Goal: Find specific page/section: Find specific page/section

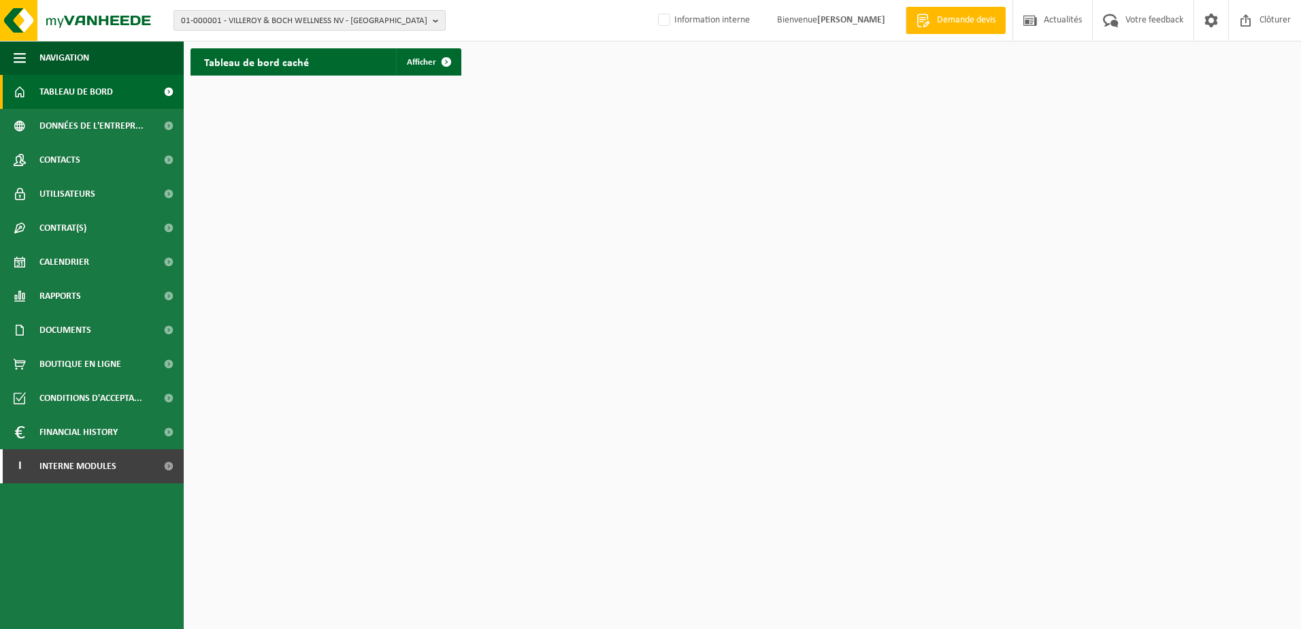
click at [266, 25] on span "01-000001 - VILLEROY & BOCH WELLNESS NV - ROESELARE" at bounding box center [304, 21] width 246 height 20
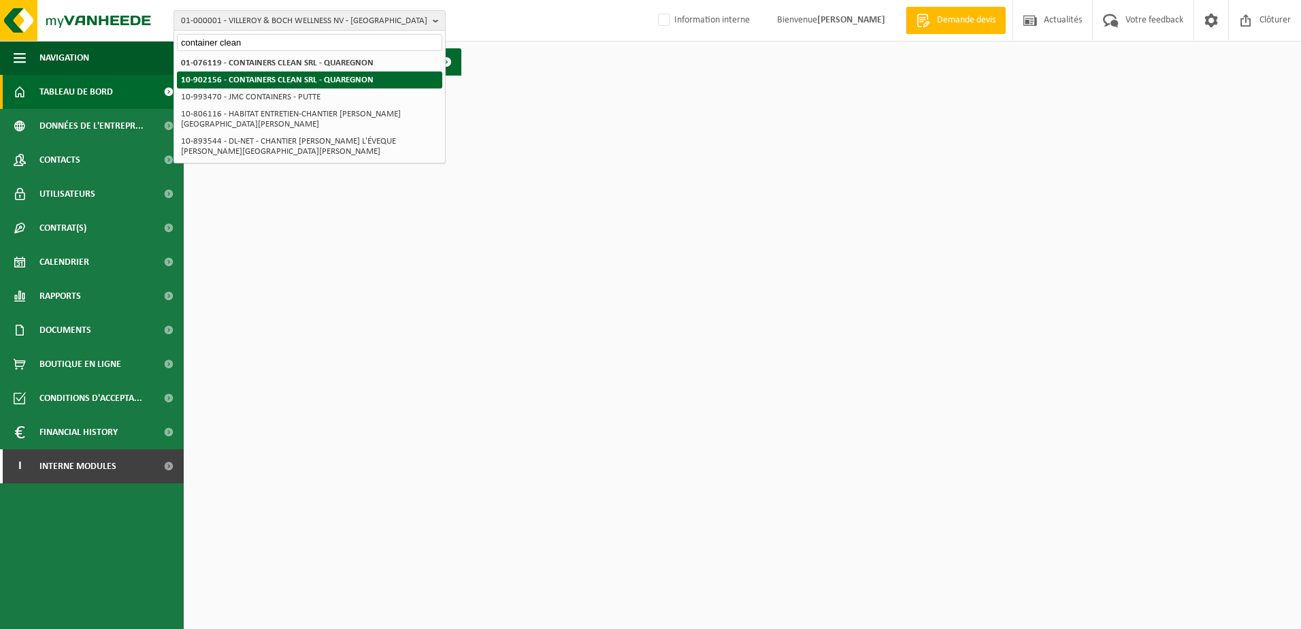
type input "container clean"
click at [297, 76] on strong "10-902156 - CONTAINERS CLEAN SRL - QUAREGNON" at bounding box center [277, 80] width 193 height 9
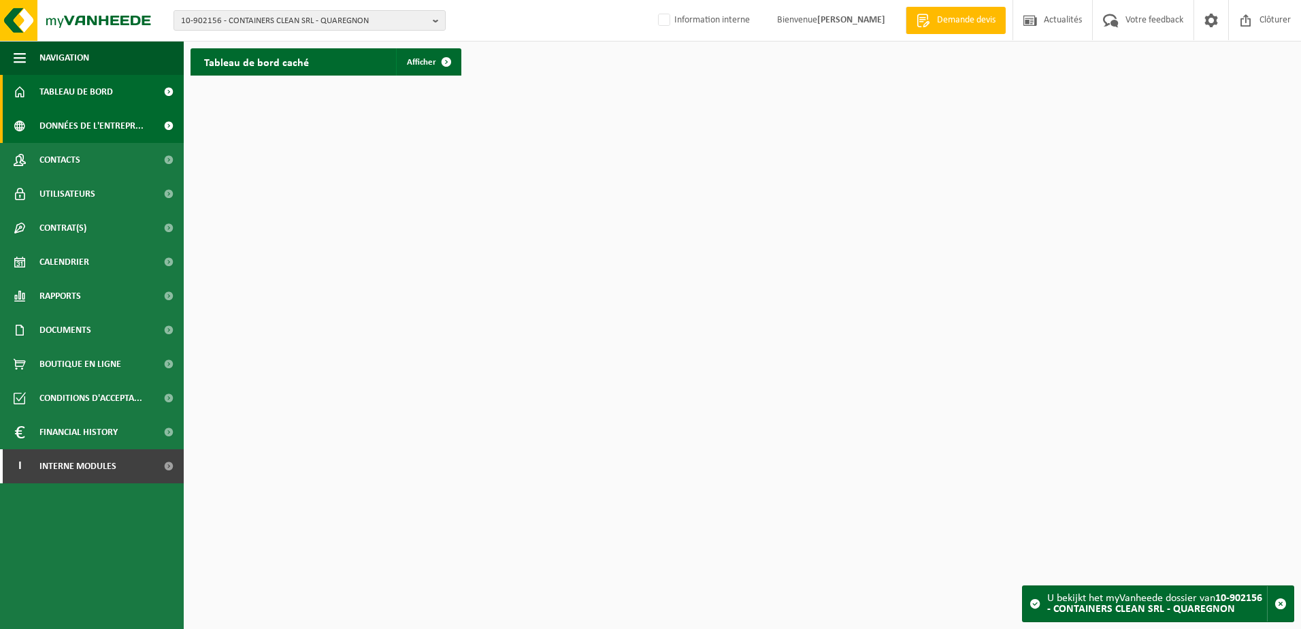
click at [144, 126] on link "Données de l'entrepr..." at bounding box center [92, 126] width 184 height 34
click at [407, 25] on span "10-902156 - CONTAINERS CLEAN SRL - QUAREGNON" at bounding box center [304, 21] width 246 height 20
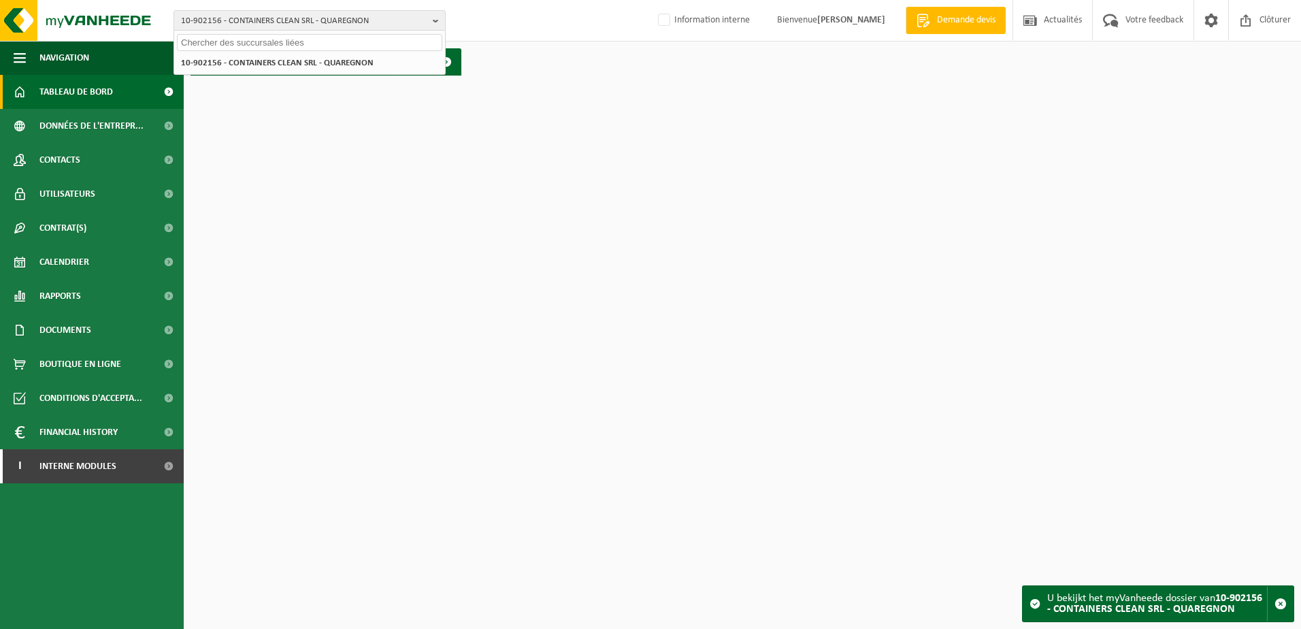
click at [306, 42] on input "text" at bounding box center [309, 42] width 265 height 17
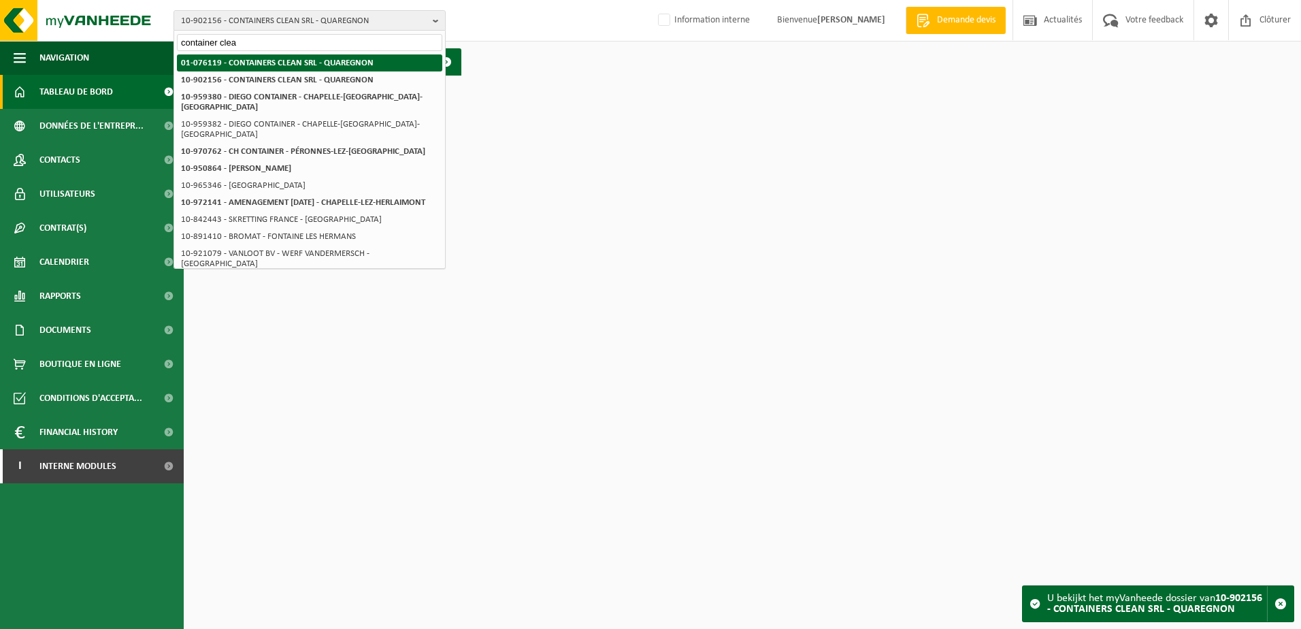
type input "container clea"
click at [325, 67] on strong "01-076119 - CONTAINERS CLEAN SRL - QUAREGNON" at bounding box center [277, 63] width 193 height 9
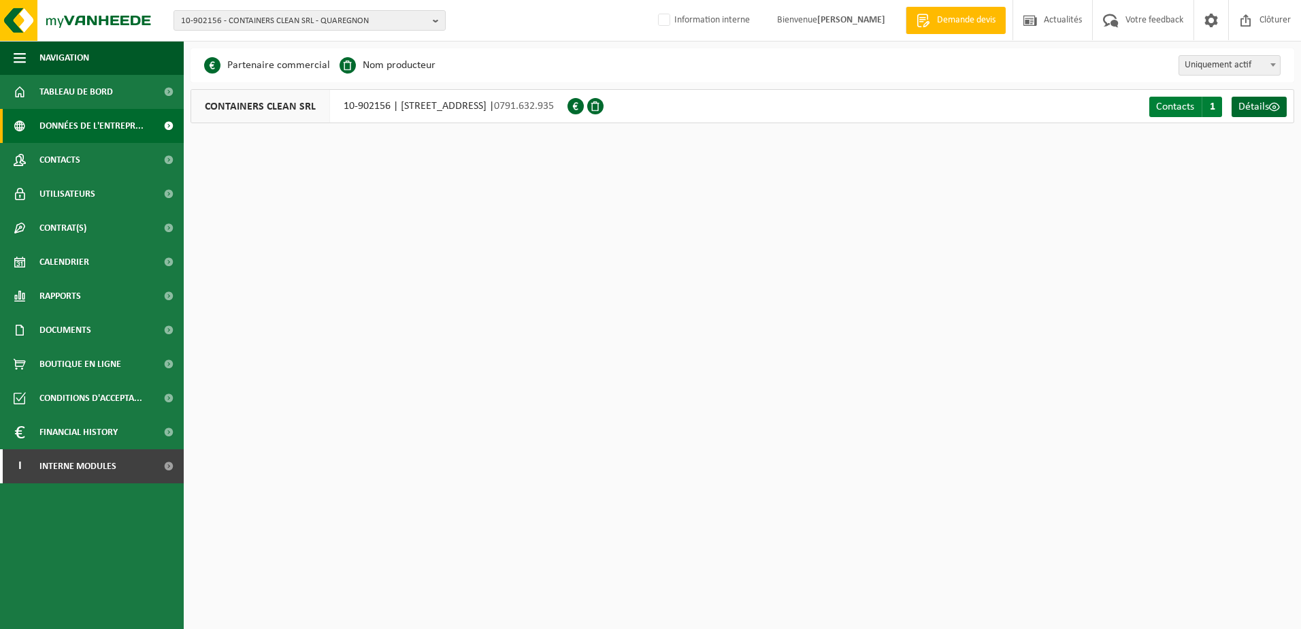
click at [1198, 109] on link "Contacts C 1" at bounding box center [1185, 107] width 73 height 20
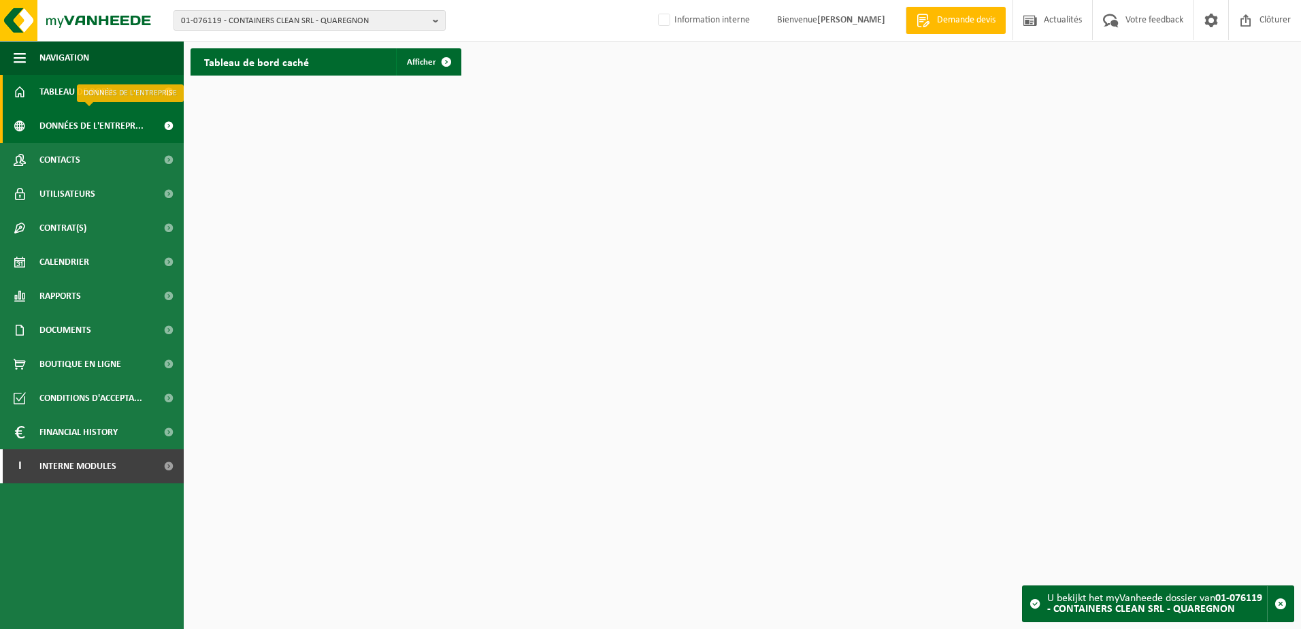
click at [140, 133] on span "Données de l'entrepr..." at bounding box center [91, 126] width 104 height 34
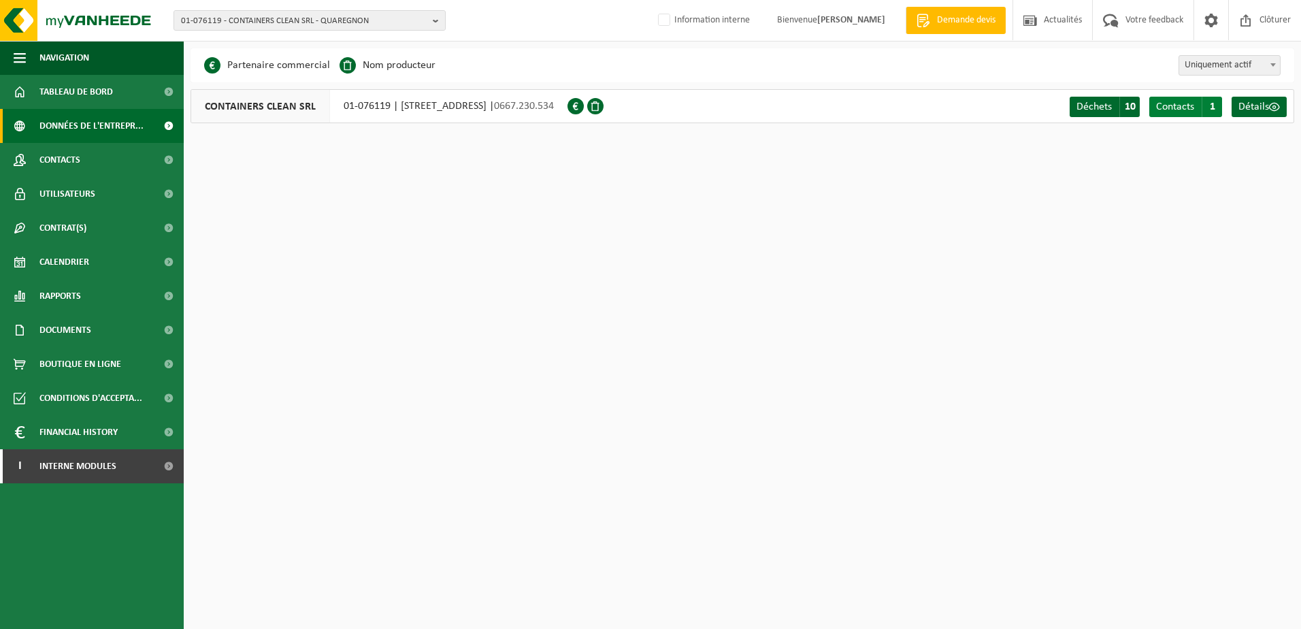
click at [1205, 110] on span "1" at bounding box center [1212, 107] width 20 height 20
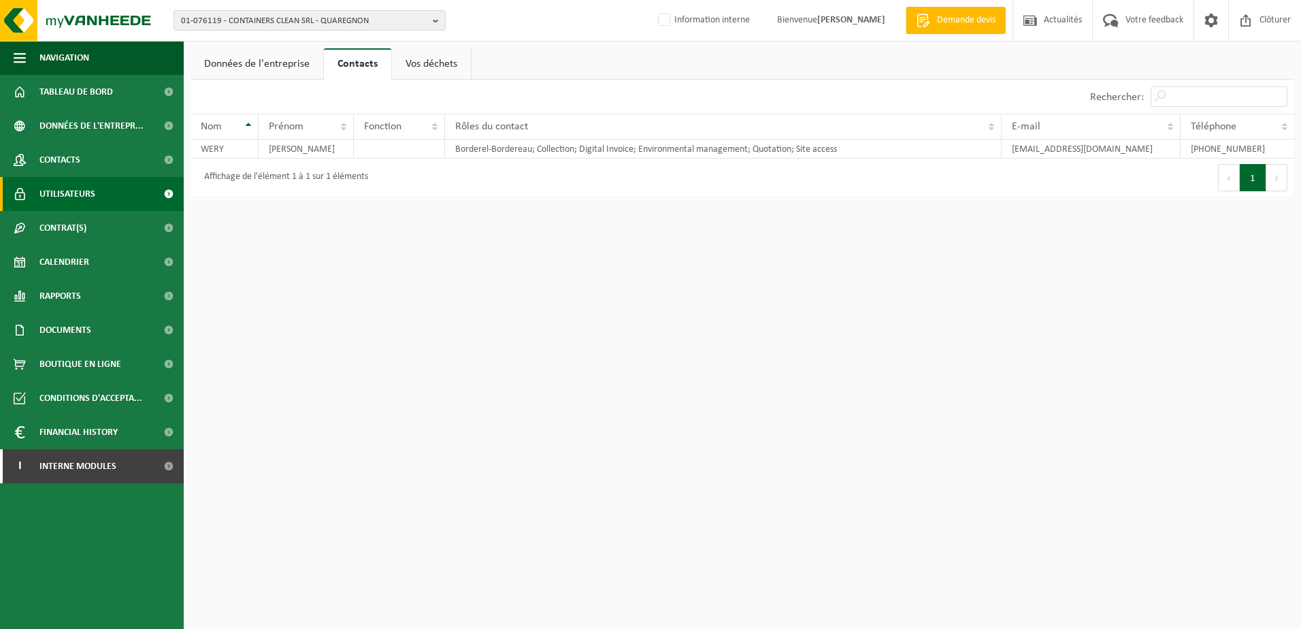
click at [112, 195] on link "Utilisateurs" at bounding box center [92, 194] width 184 height 34
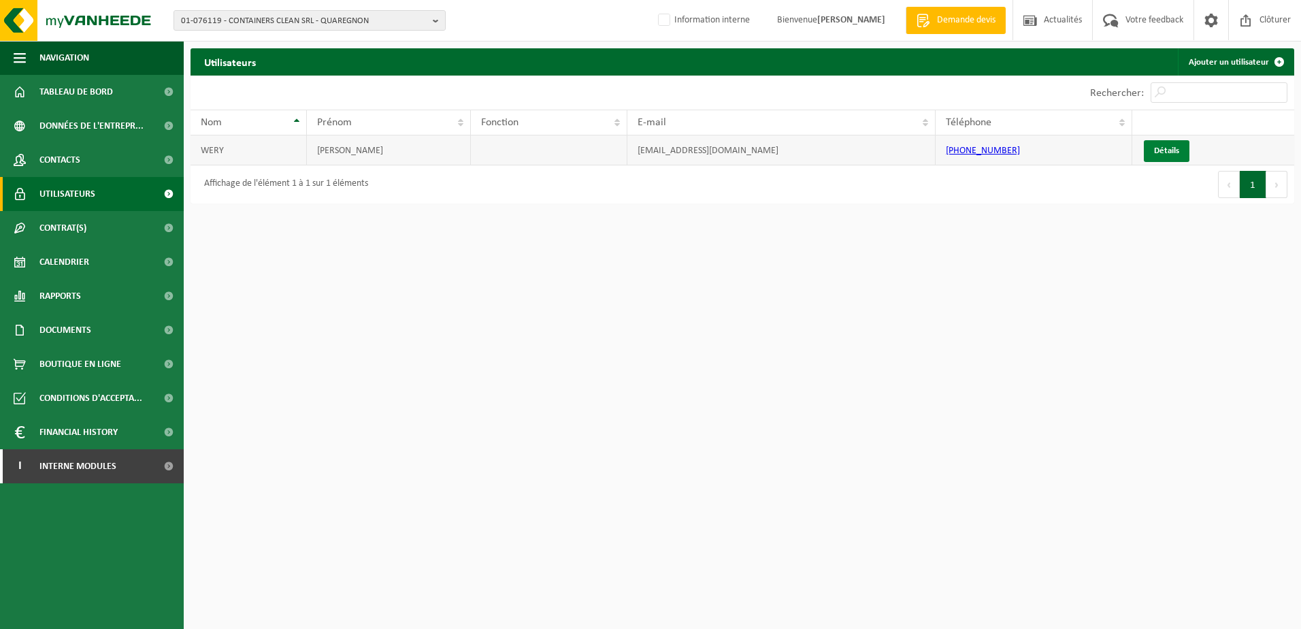
click at [1175, 149] on link "Détails" at bounding box center [1167, 151] width 46 height 22
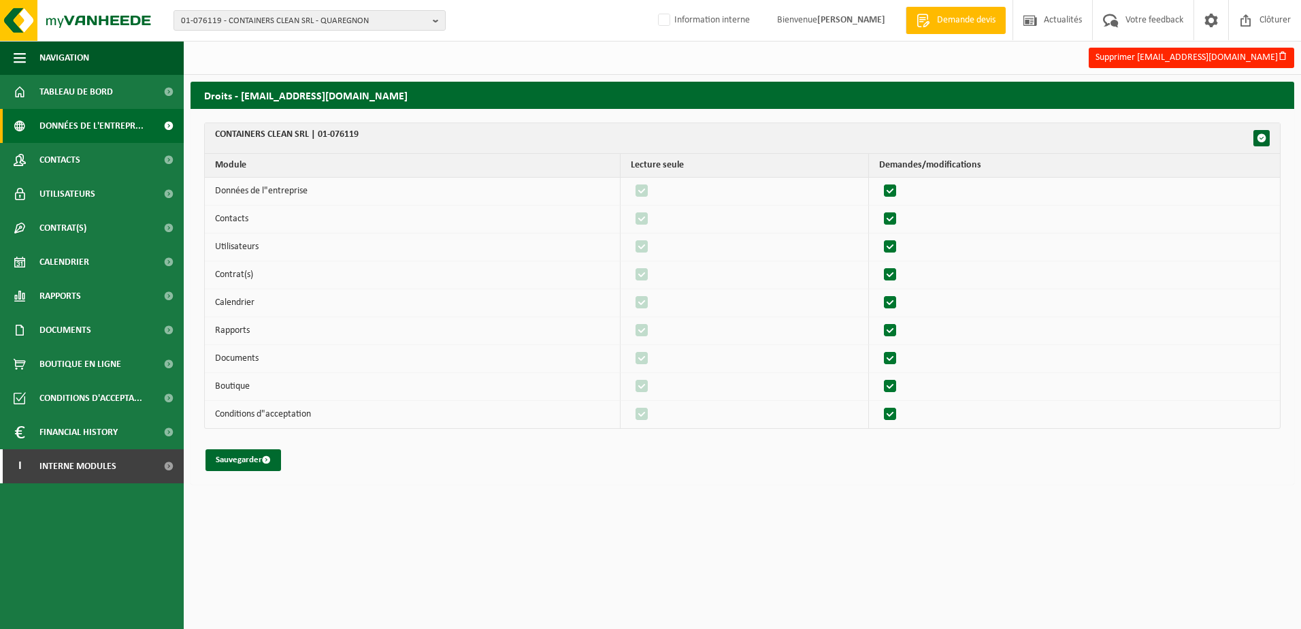
click at [92, 120] on span "Données de l'entrepr..." at bounding box center [91, 126] width 104 height 34
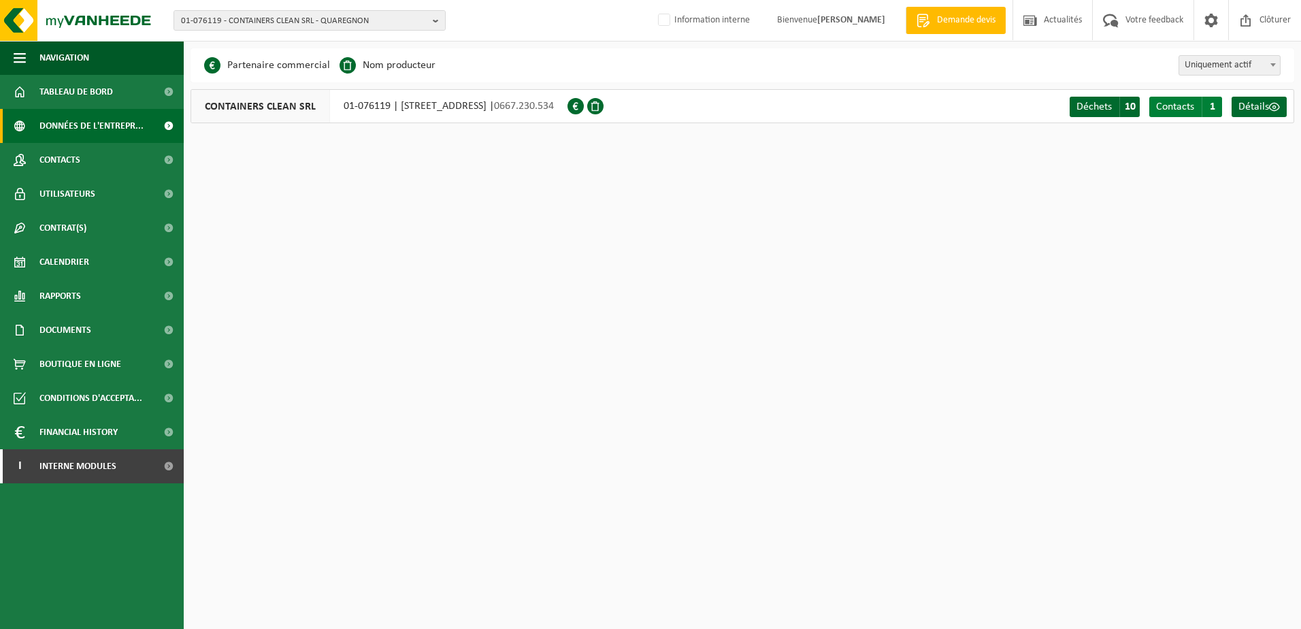
click at [1181, 107] on span "Contacts" at bounding box center [1175, 106] width 38 height 11
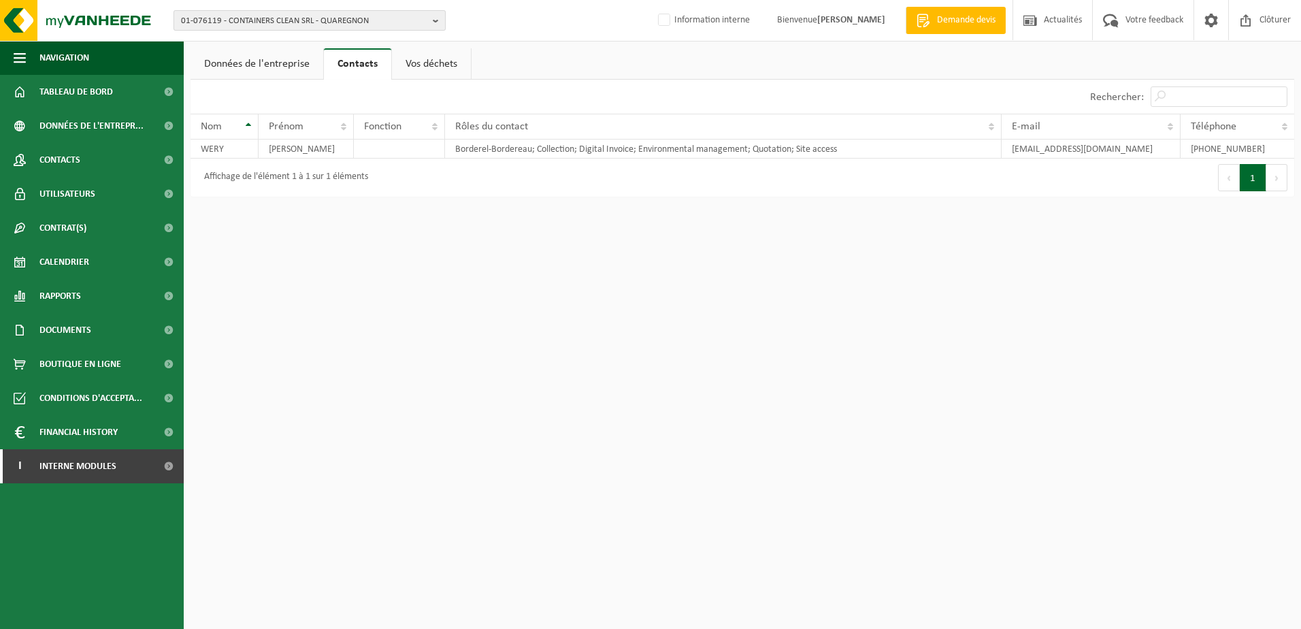
click at [432, 23] on button "01-076119 - CONTAINERS CLEAN SRL - QUAREGNON" at bounding box center [310, 20] width 272 height 20
click at [394, 46] on input "text" at bounding box center [309, 42] width 265 height 17
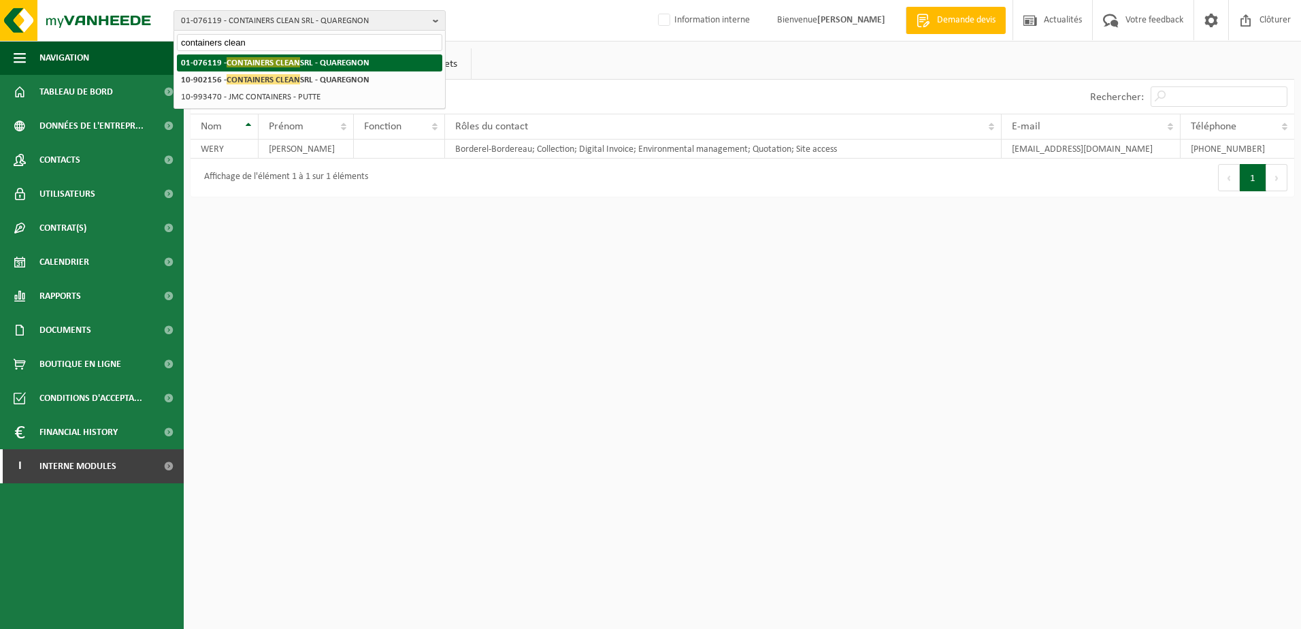
type input "containers clean"
click at [351, 65] on strong "01-076119 - CONTAINERS CLEAN SRL - QUAREGNON" at bounding box center [275, 62] width 189 height 10
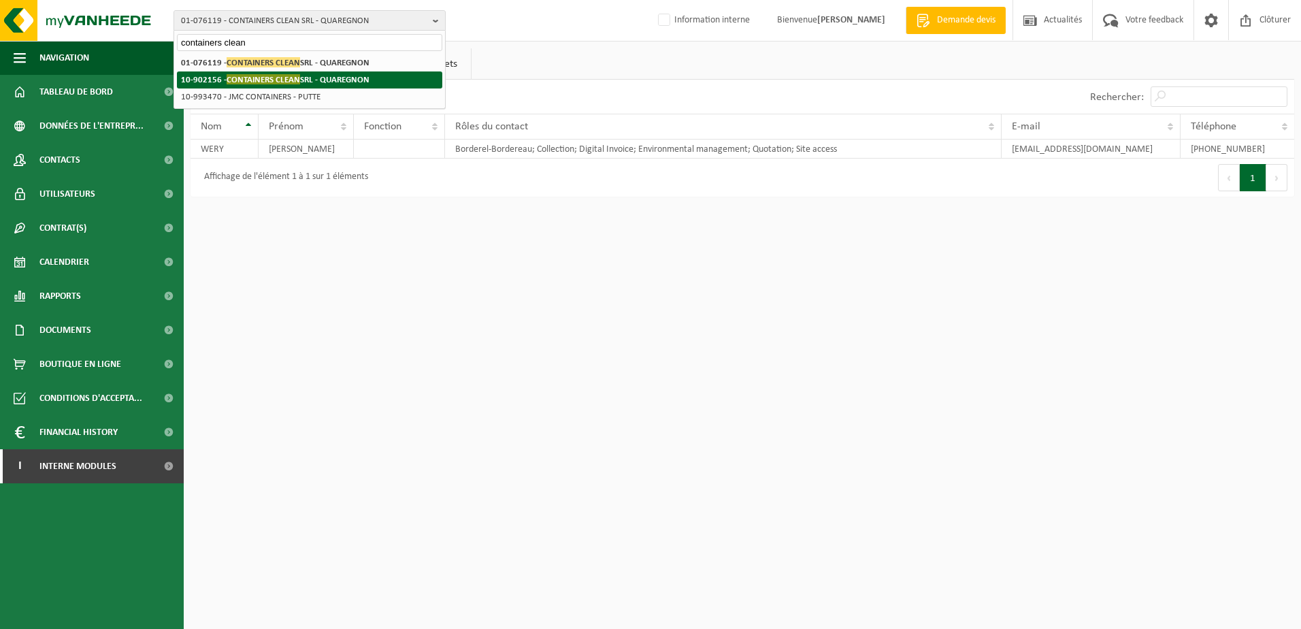
click at [352, 75] on strong "10-902156 - CONTAINERS CLEAN SRL - QUAREGNON" at bounding box center [275, 79] width 189 height 10
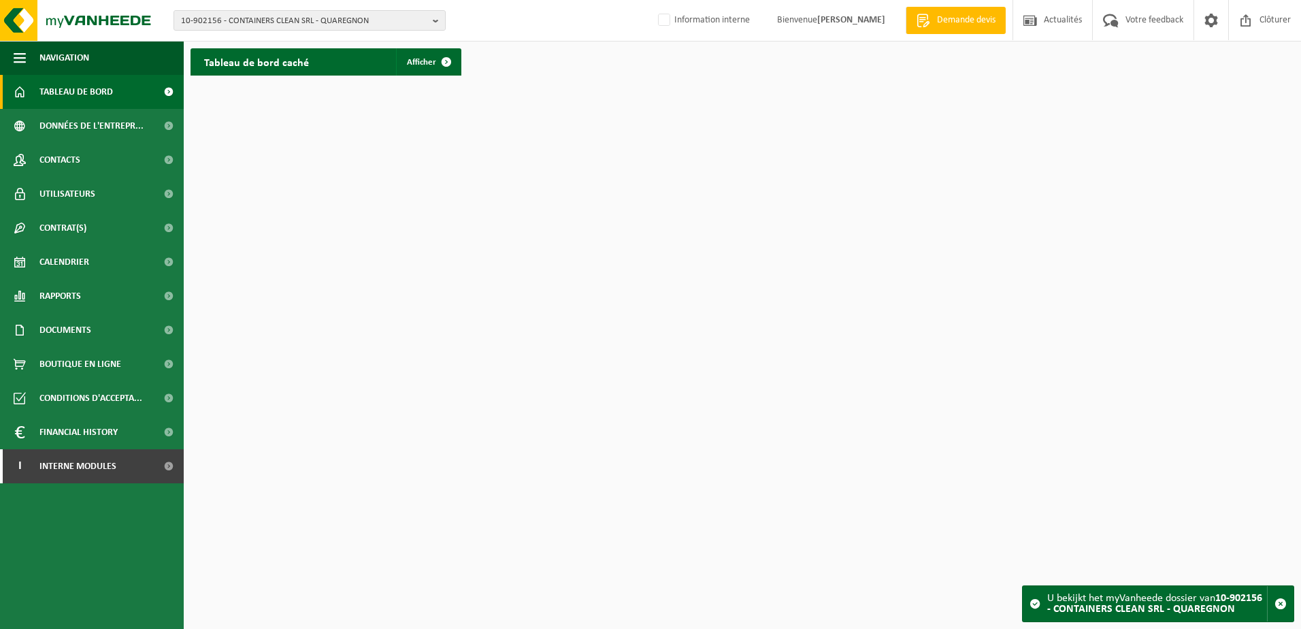
click at [157, 101] on span at bounding box center [168, 92] width 31 height 34
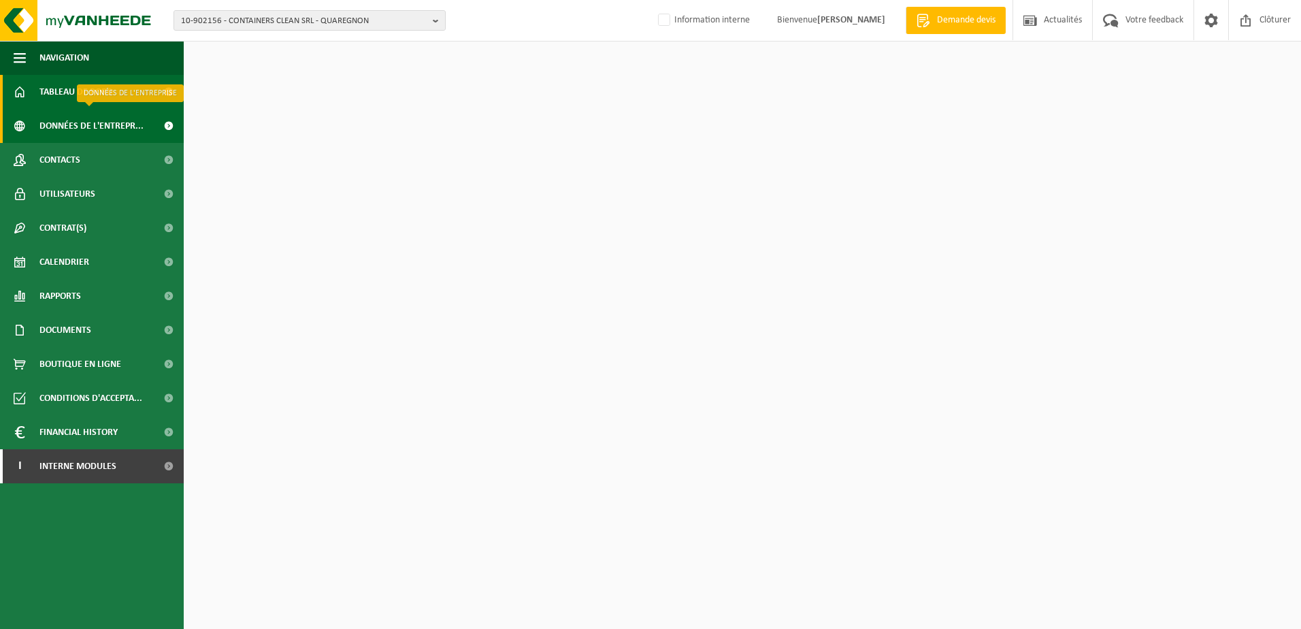
click at [161, 125] on span at bounding box center [168, 126] width 31 height 34
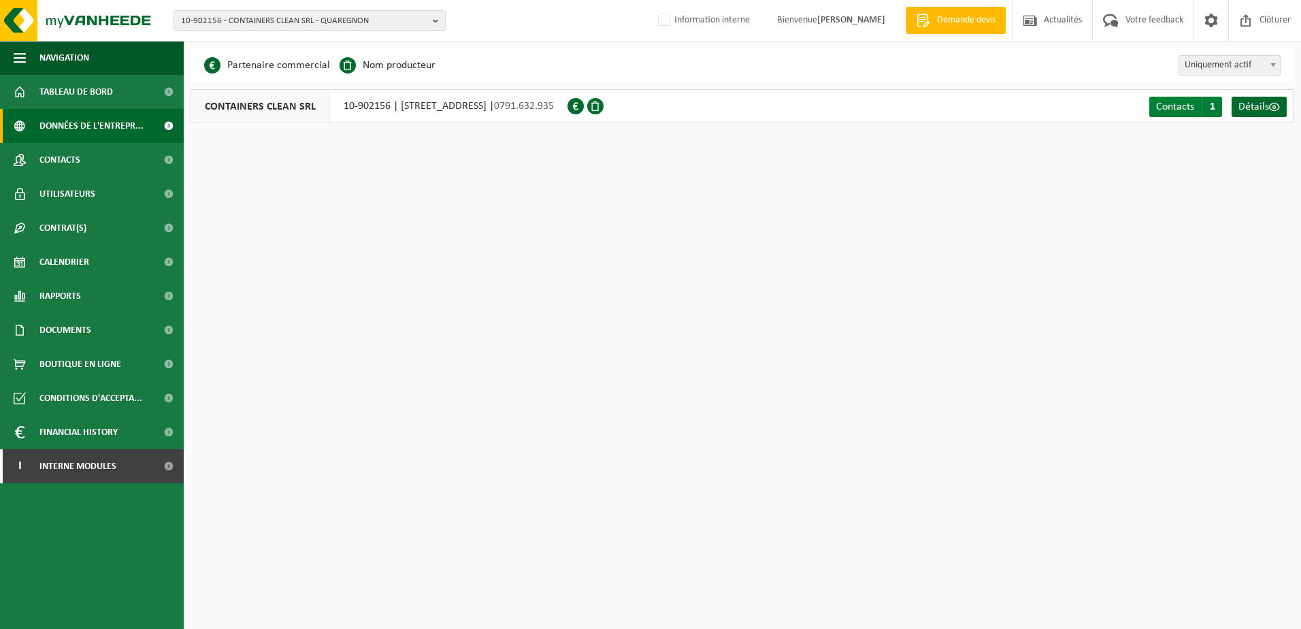
click at [1212, 106] on span "1" at bounding box center [1212, 107] width 20 height 20
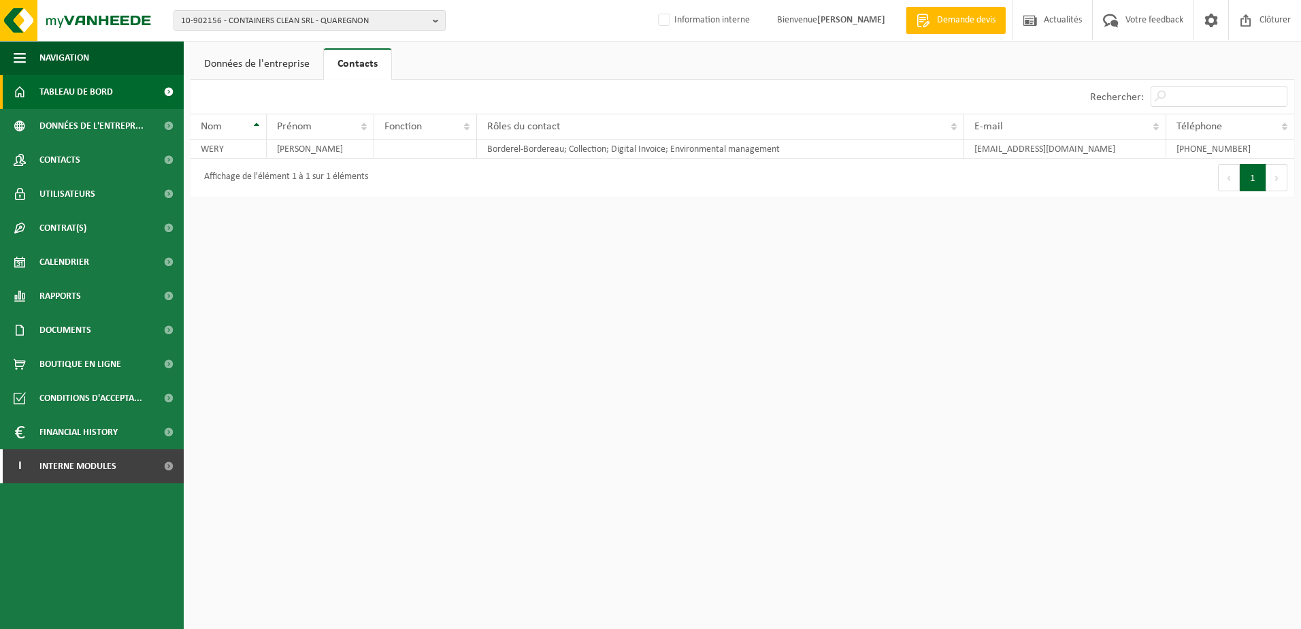
click at [108, 96] on span "Tableau de bord" at bounding box center [75, 92] width 73 height 34
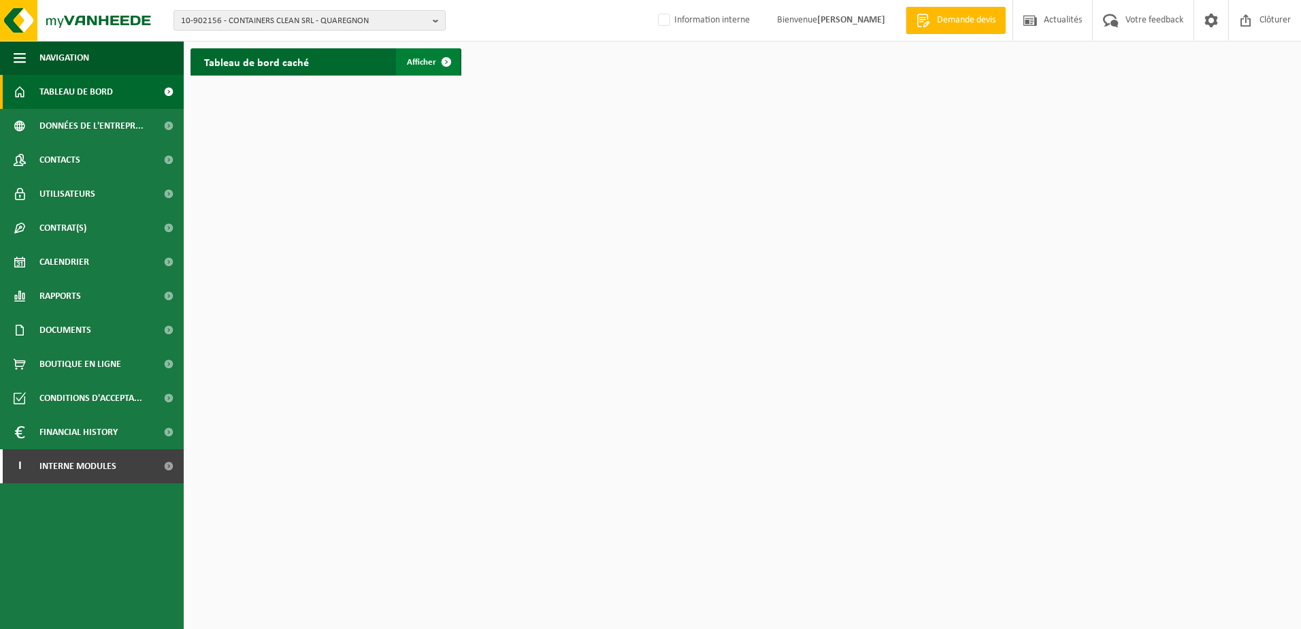
click at [440, 61] on span at bounding box center [446, 61] width 27 height 27
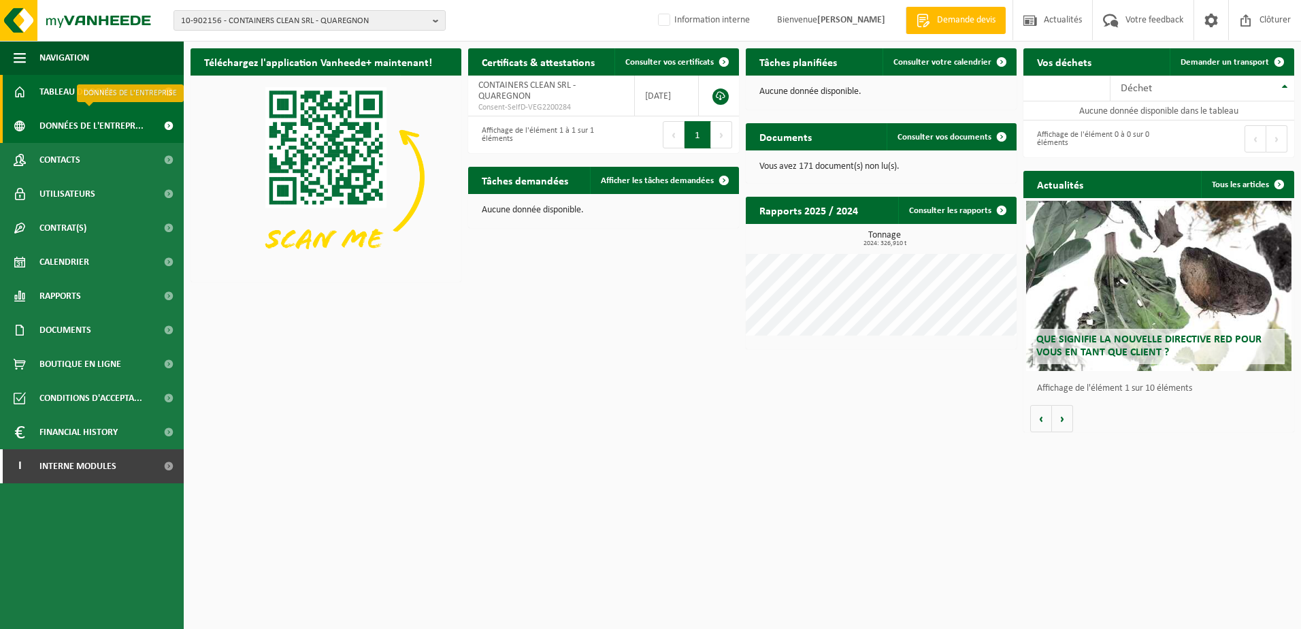
click at [157, 124] on span at bounding box center [168, 126] width 31 height 34
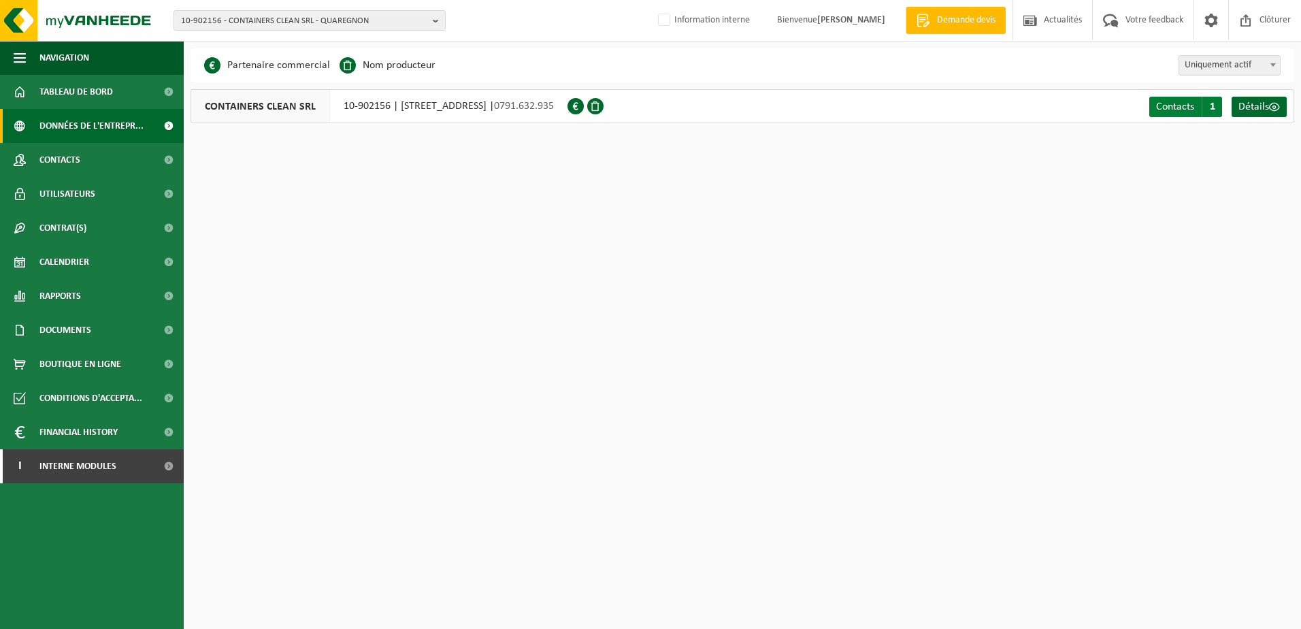
click at [1205, 108] on span "1" at bounding box center [1212, 107] width 20 height 20
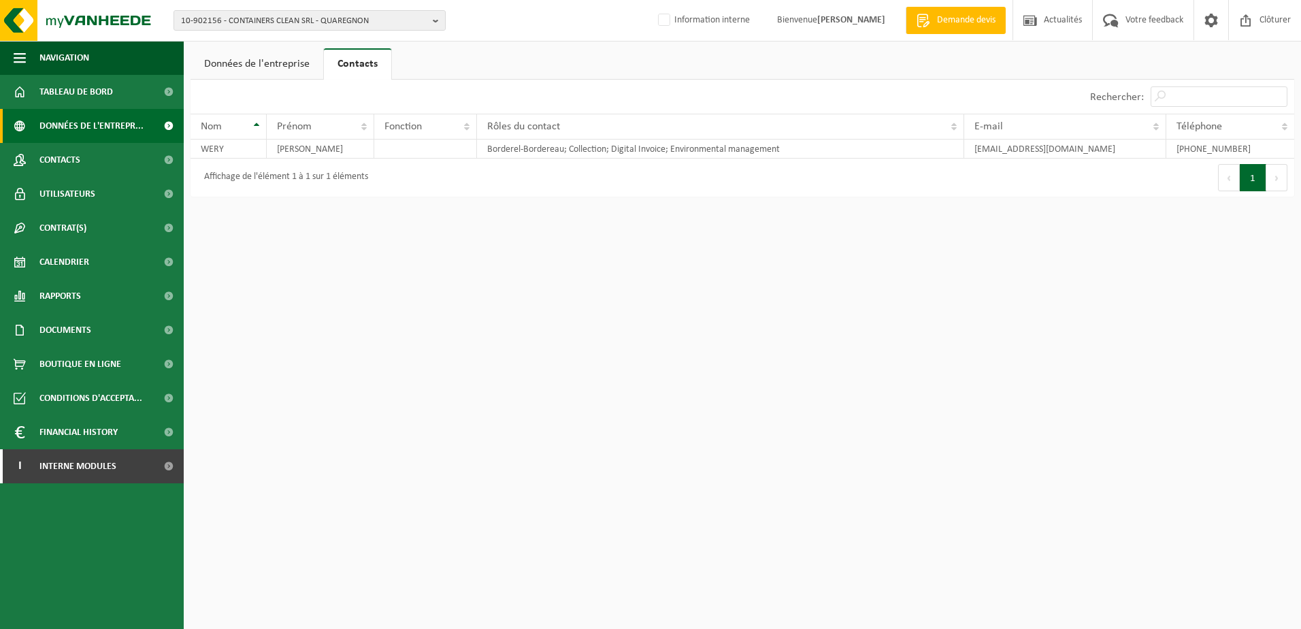
click at [108, 126] on span "Données de l'entrepr..." at bounding box center [91, 126] width 104 height 34
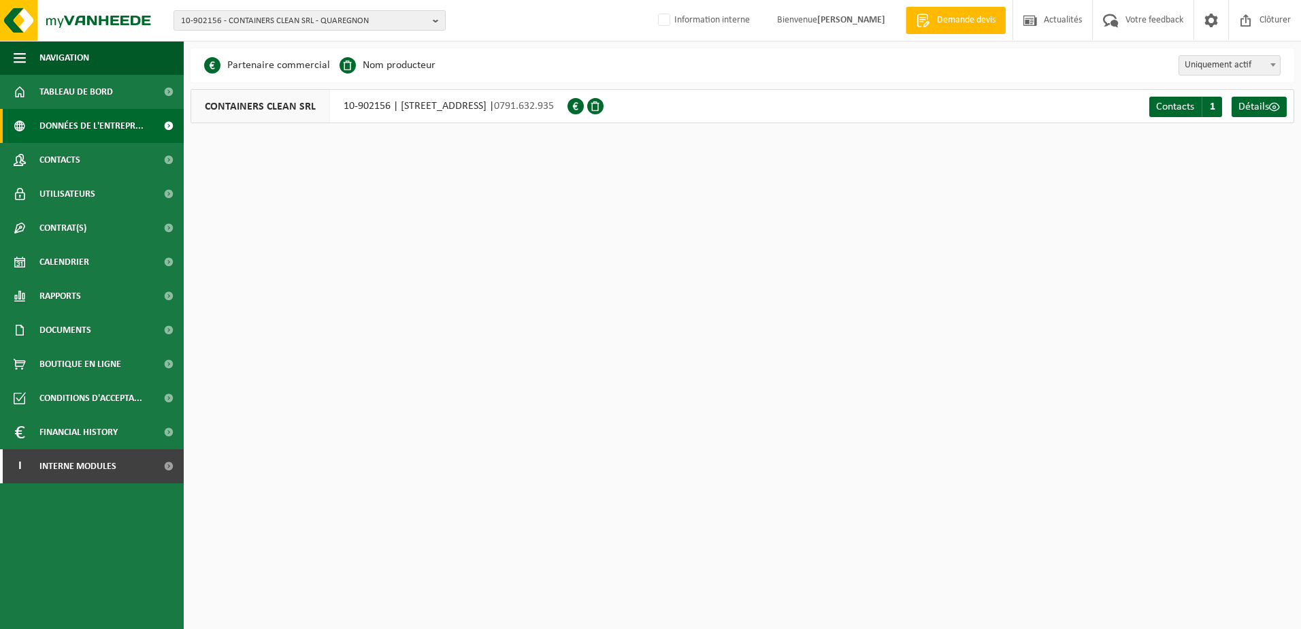
click at [299, 69] on li "Partenaire commercial" at bounding box center [267, 65] width 126 height 20
click at [1182, 106] on span "Contacts" at bounding box center [1175, 106] width 38 height 11
click at [1259, 111] on span "Détails" at bounding box center [1254, 106] width 31 height 11
click at [159, 198] on span at bounding box center [168, 194] width 31 height 34
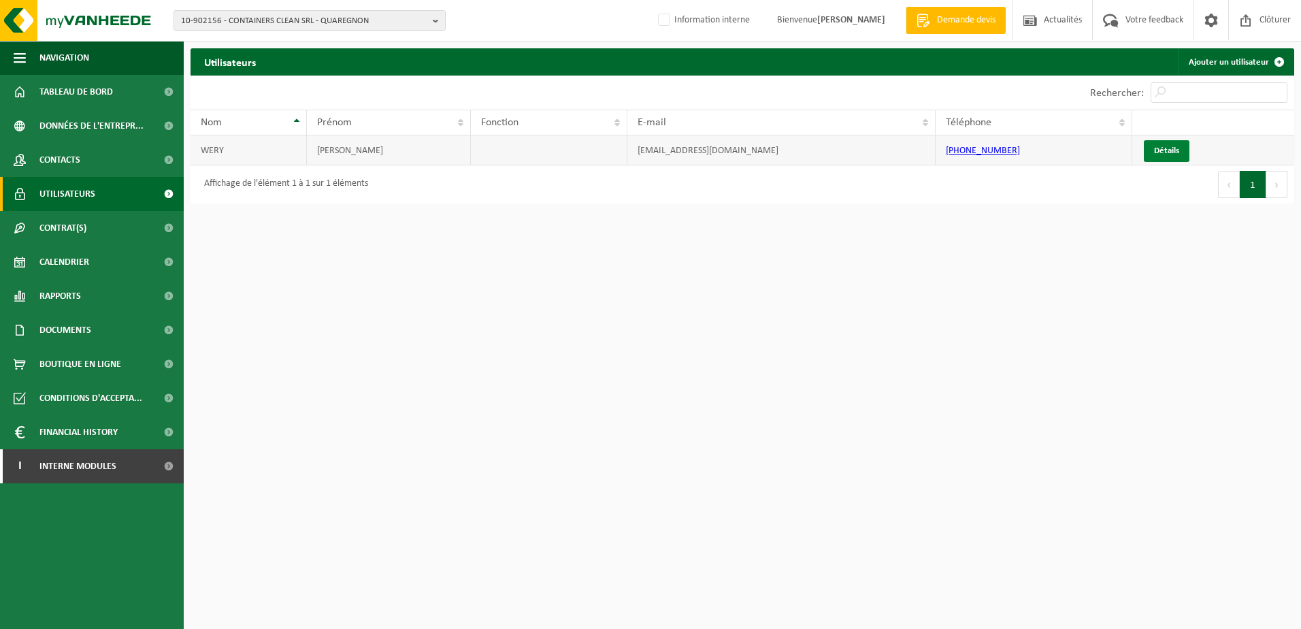
click at [1164, 151] on link "Détails" at bounding box center [1167, 151] width 46 height 22
click at [1174, 148] on link "Détails" at bounding box center [1167, 151] width 46 height 22
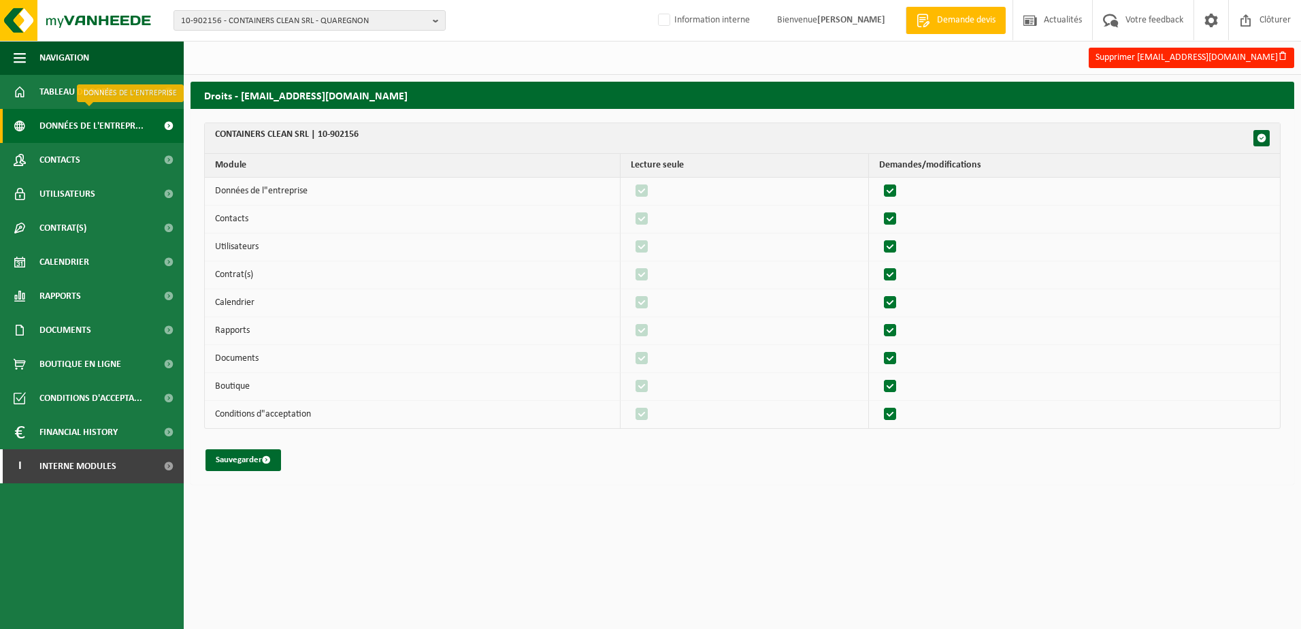
click at [120, 123] on span "Données de l'entrepr..." at bounding box center [91, 126] width 104 height 34
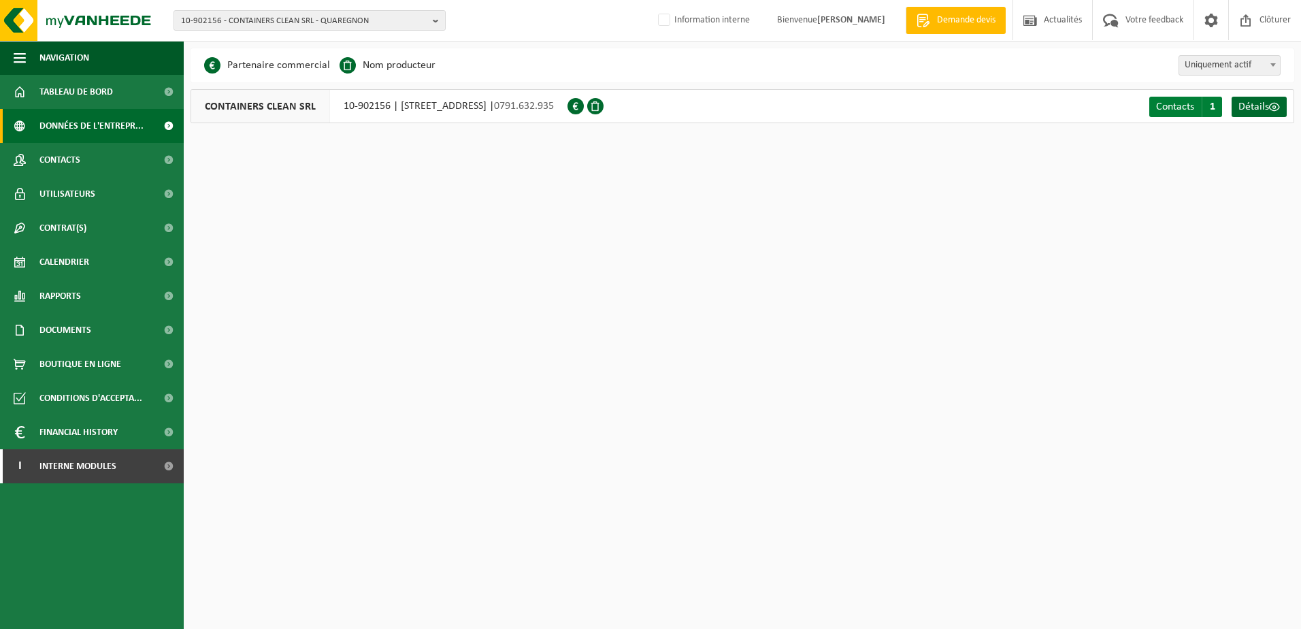
click at [1183, 110] on span "Contacts" at bounding box center [1175, 106] width 38 height 11
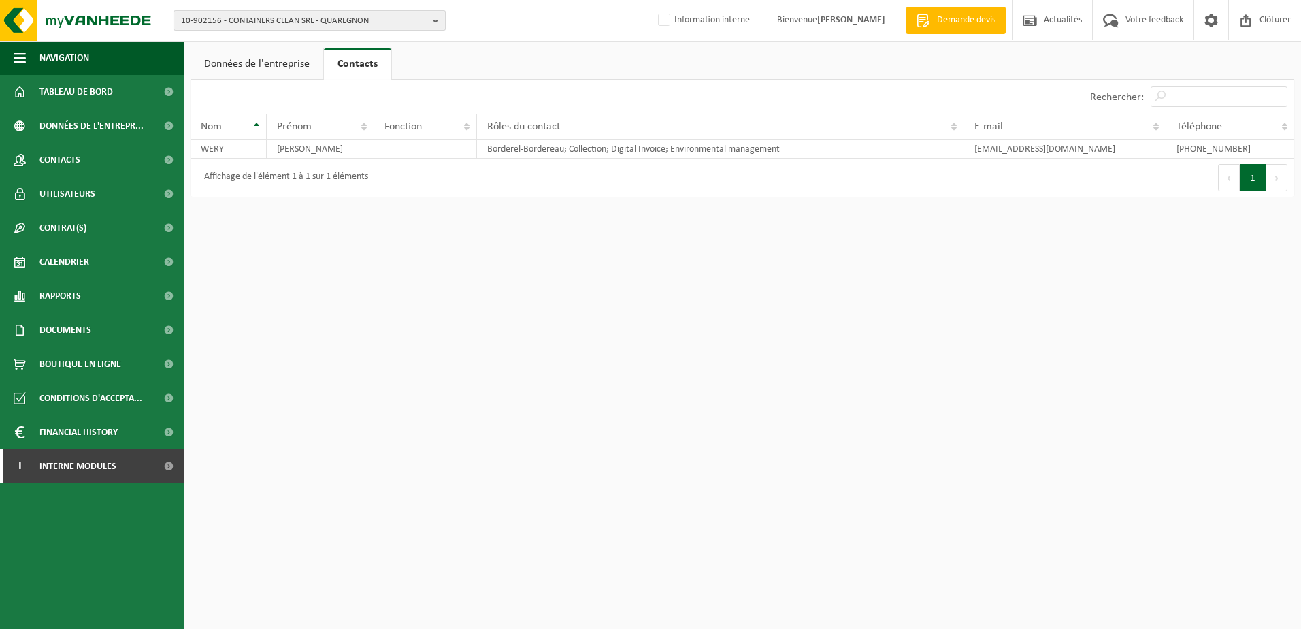
click at [430, 18] on button "10-902156 - CONTAINERS CLEAN SRL - QUAREGNON" at bounding box center [310, 20] width 272 height 20
click at [384, 31] on div at bounding box center [309, 41] width 271 height 21
click at [382, 40] on input "text" at bounding box center [309, 42] width 265 height 17
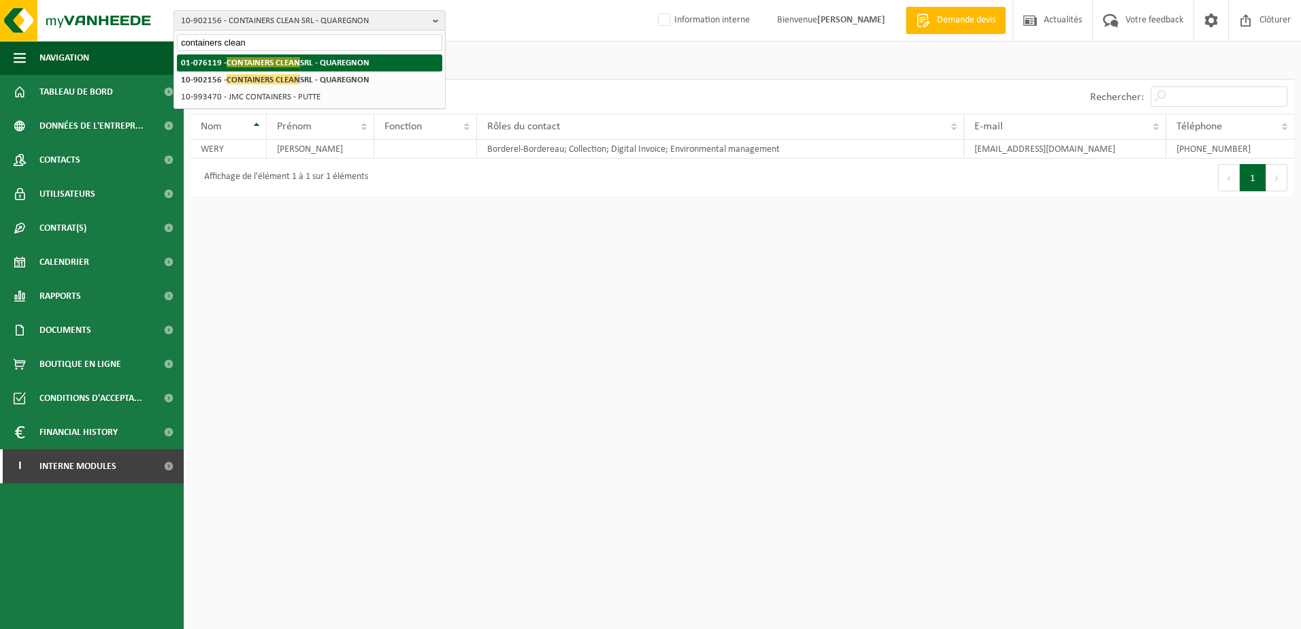
type input "containers clean"
click at [346, 66] on strong "01-076119 - CONTAINERS CLEAN SRL - QUAREGNON" at bounding box center [275, 62] width 189 height 10
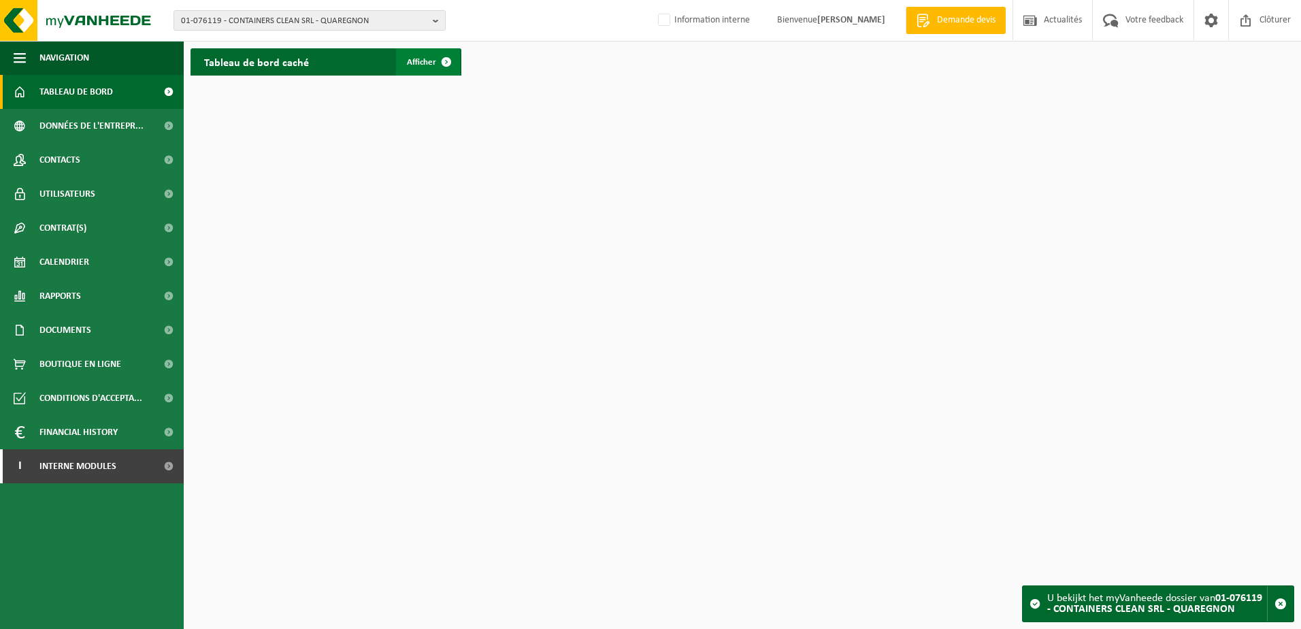
click at [448, 59] on span at bounding box center [446, 61] width 27 height 27
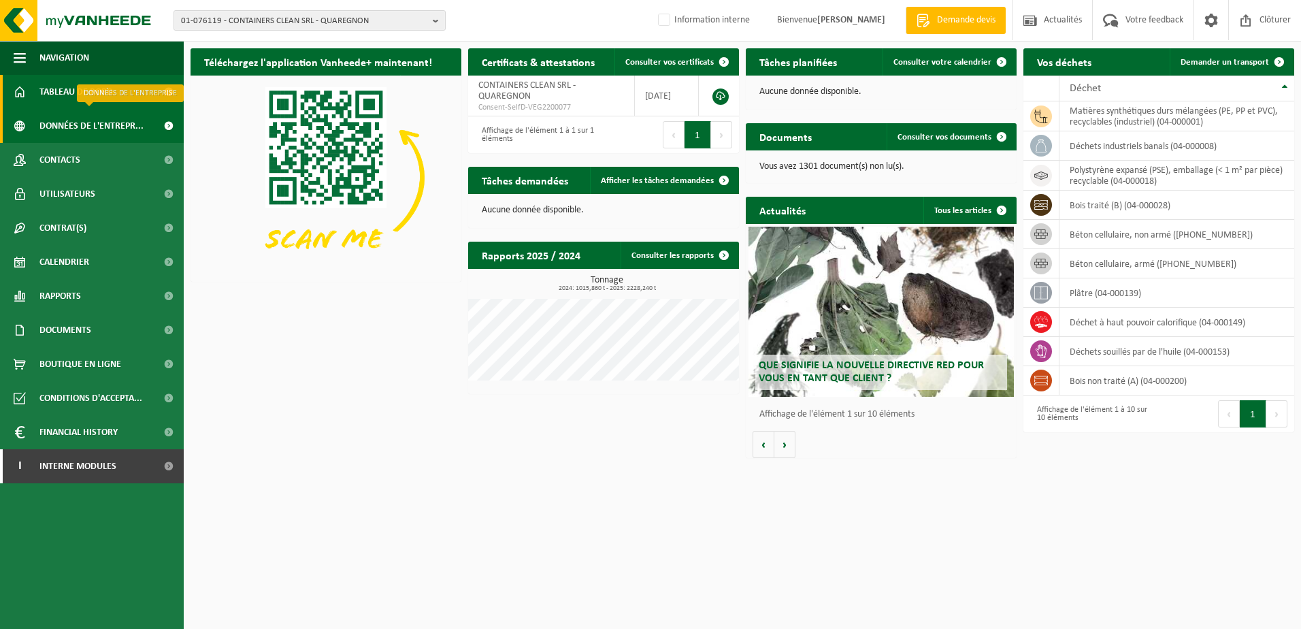
click at [133, 120] on span "Données de l'entrepr..." at bounding box center [91, 126] width 104 height 34
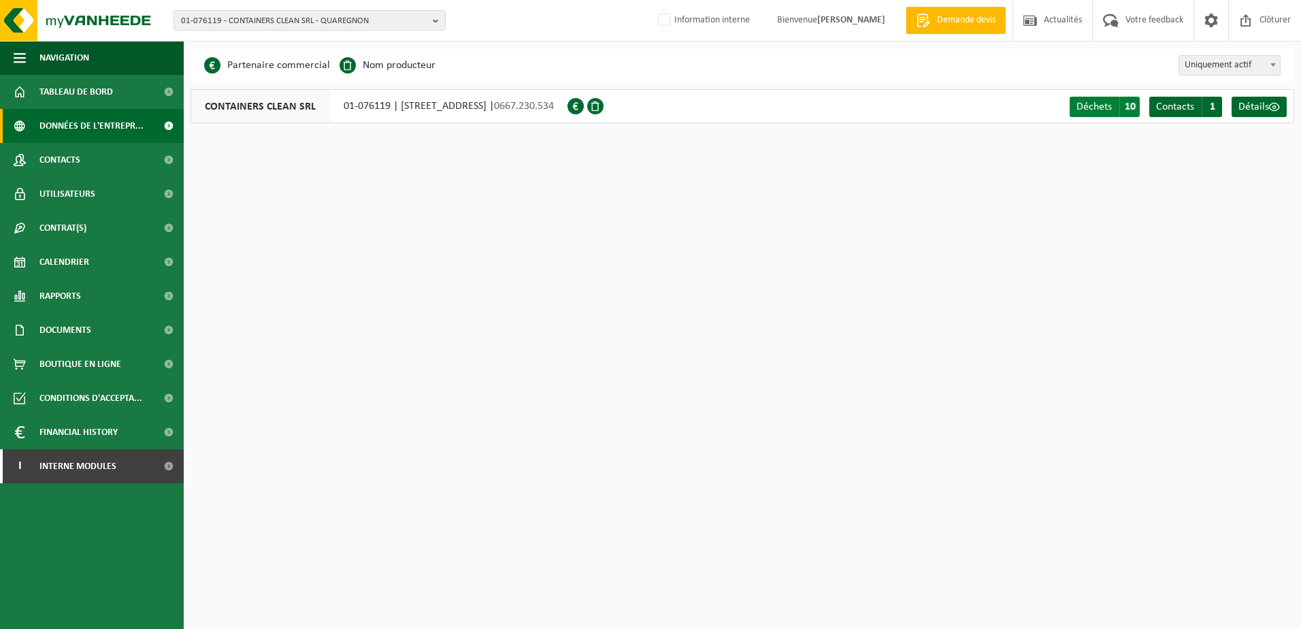
click at [1124, 107] on span "10" at bounding box center [1129, 107] width 20 height 20
click at [1197, 103] on link "Contacts C 1" at bounding box center [1185, 107] width 73 height 20
